Goal: Information Seeking & Learning: Learn about a topic

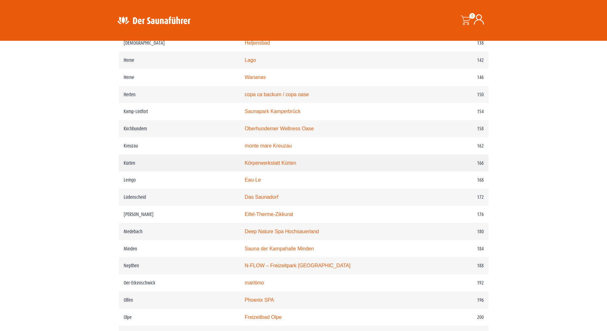
scroll to position [860, 0]
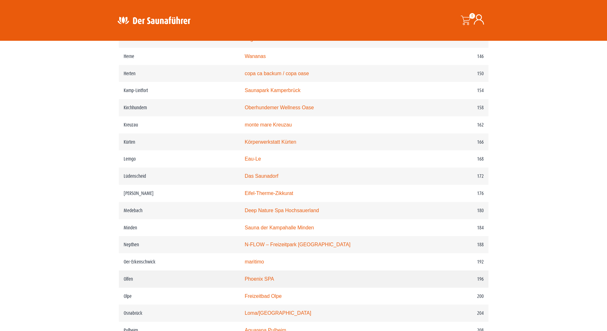
click at [268, 282] on link "Phoenix SPA" at bounding box center [259, 278] width 29 height 5
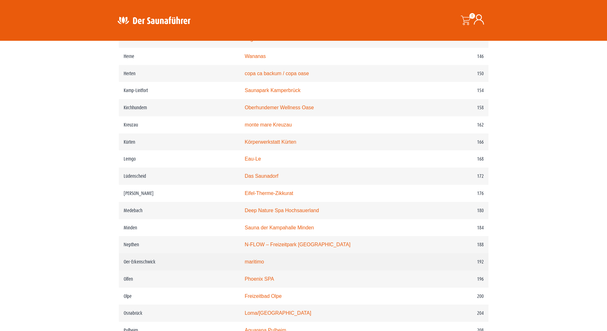
click at [264, 264] on link "maritimo" at bounding box center [254, 261] width 19 height 5
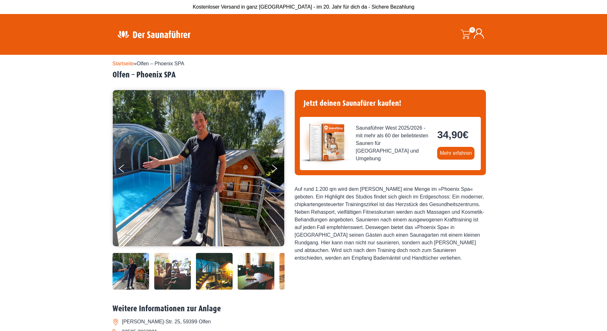
click at [171, 270] on img at bounding box center [172, 271] width 37 height 37
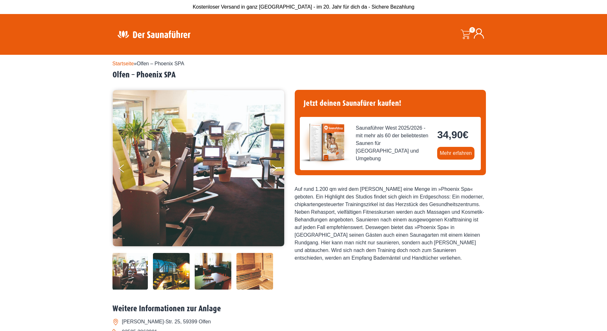
click at [200, 269] on img at bounding box center [213, 271] width 37 height 37
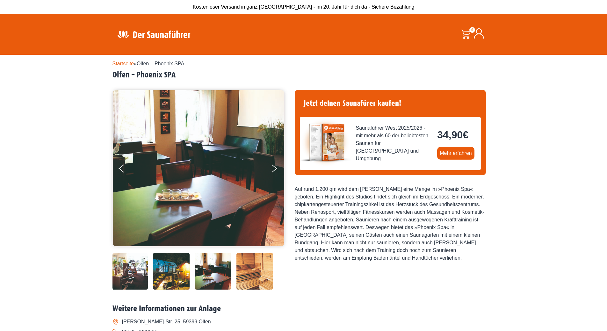
click at [238, 271] on img at bounding box center [254, 271] width 37 height 37
click at [249, 270] on img at bounding box center [254, 271] width 37 height 37
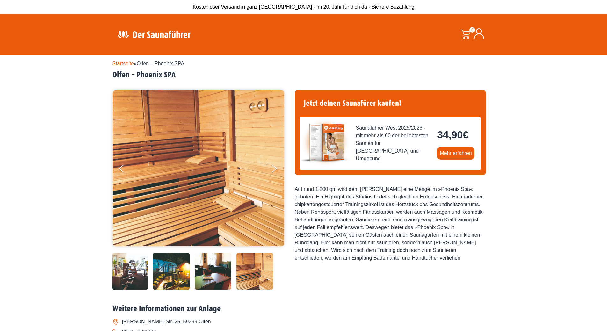
click at [198, 269] on img at bounding box center [213, 271] width 37 height 37
click at [134, 270] on img at bounding box center [129, 271] width 37 height 37
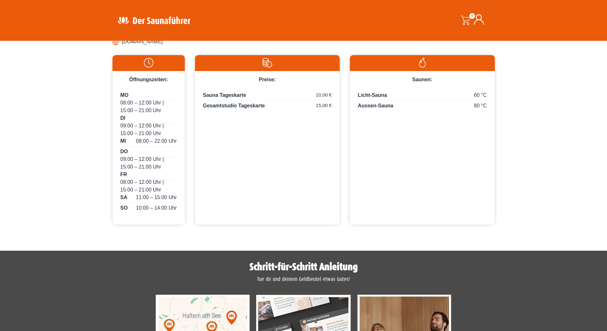
scroll to position [202, 0]
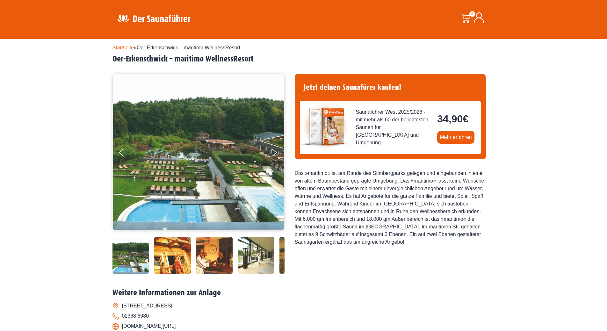
scroll to position [32, 0]
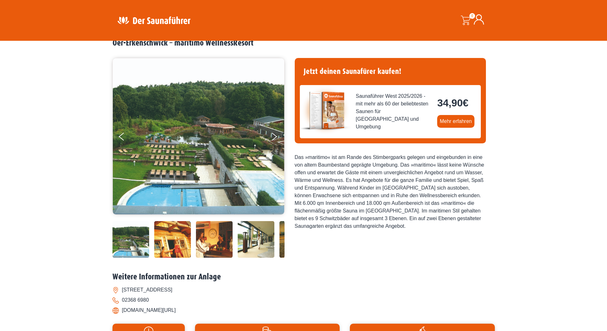
click at [174, 236] on img at bounding box center [172, 239] width 37 height 37
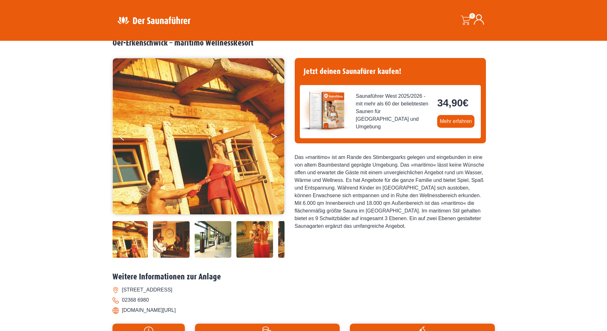
click at [274, 140] on button "Next" at bounding box center [278, 138] width 16 height 16
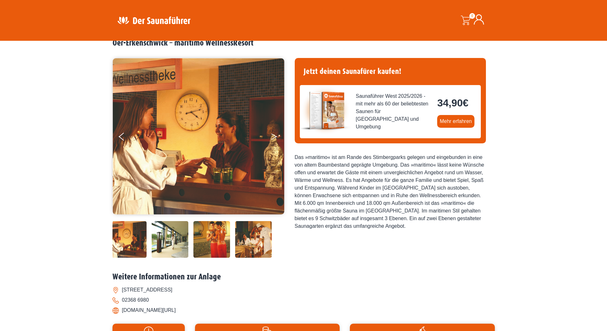
click at [274, 140] on button "Next" at bounding box center [278, 138] width 16 height 16
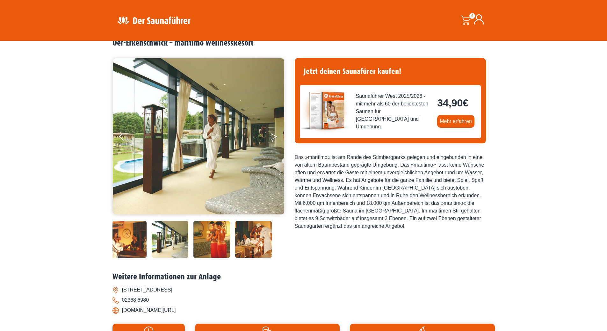
click at [274, 140] on button "Next" at bounding box center [278, 138] width 16 height 16
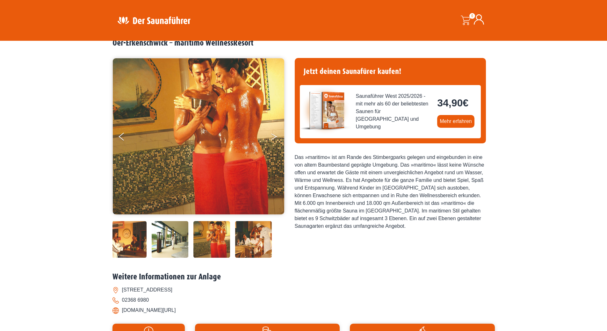
click at [274, 140] on button "Next" at bounding box center [278, 138] width 16 height 16
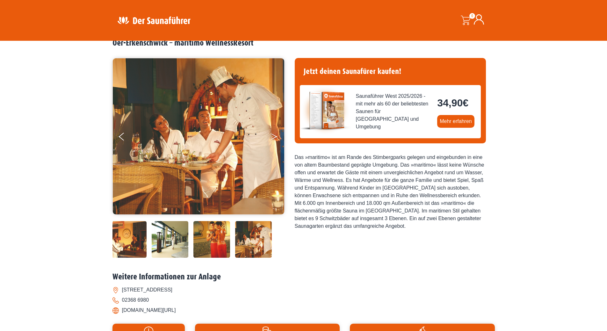
click at [274, 140] on button "Next" at bounding box center [278, 138] width 16 height 16
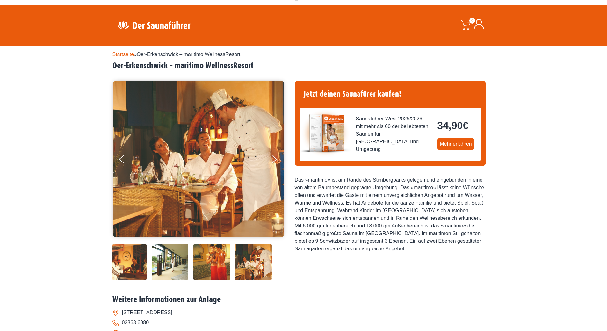
scroll to position [0, 0]
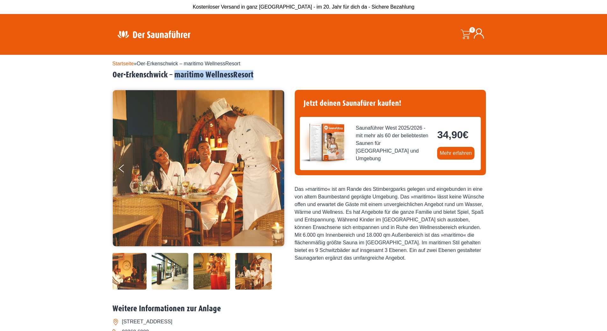
drag, startPoint x: 176, startPoint y: 73, endPoint x: 256, endPoint y: 74, distance: 80.3
click at [256, 74] on h2 "Oer-Erkenschwick – maritimo WellnessResort" at bounding box center [303, 75] width 382 height 10
copy h2 "maritimo WellnessResort"
